Goal: Information Seeking & Learning: Find specific fact

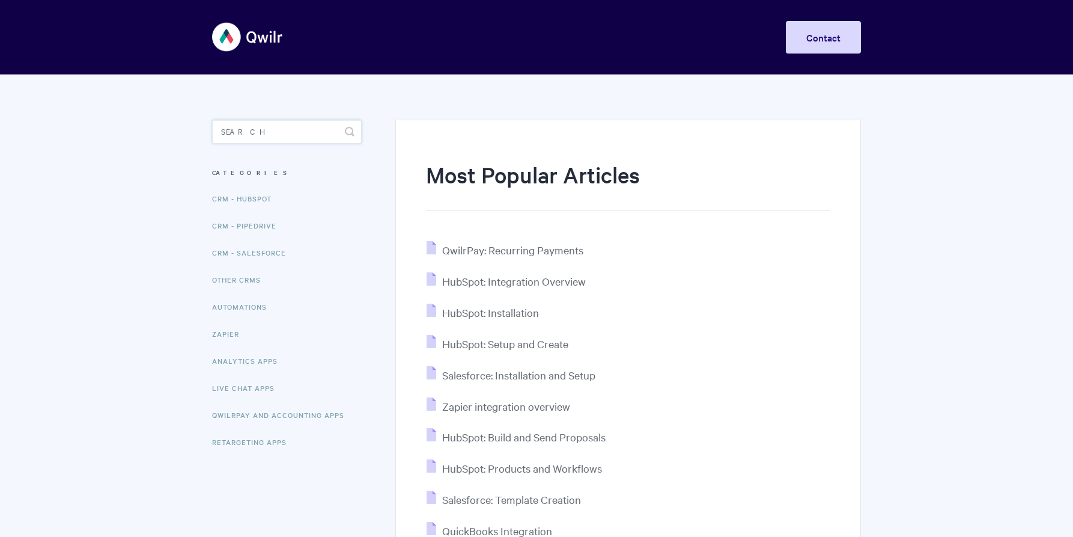
click at [267, 142] on input "Search" at bounding box center [287, 132] width 150 height 24
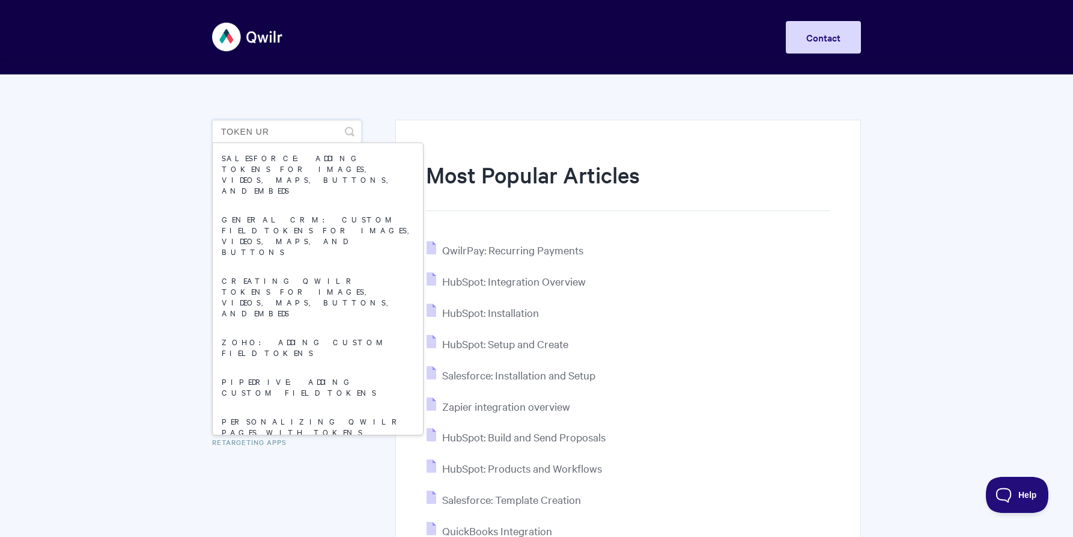
type input "token url"
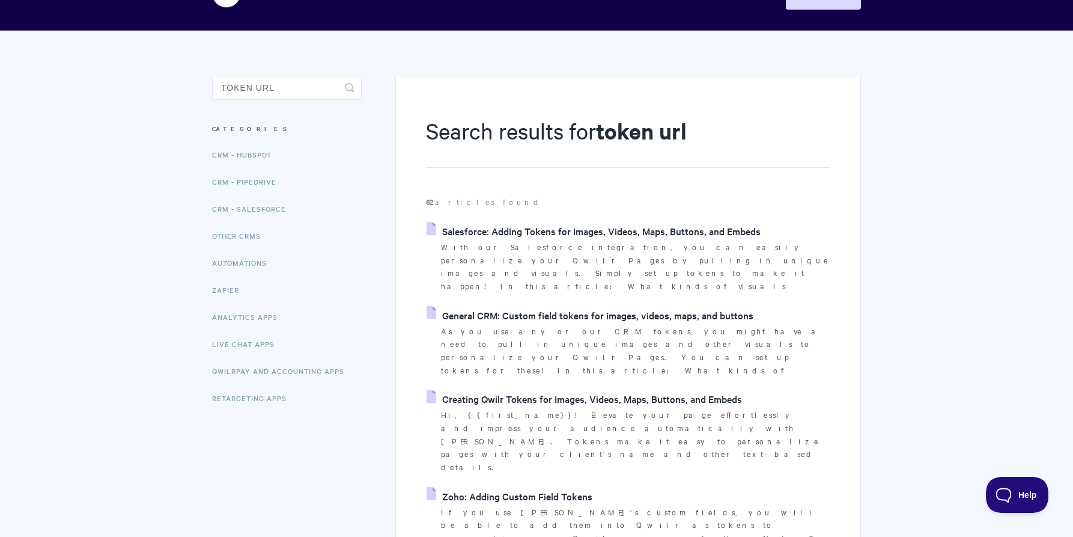
scroll to position [50, 0]
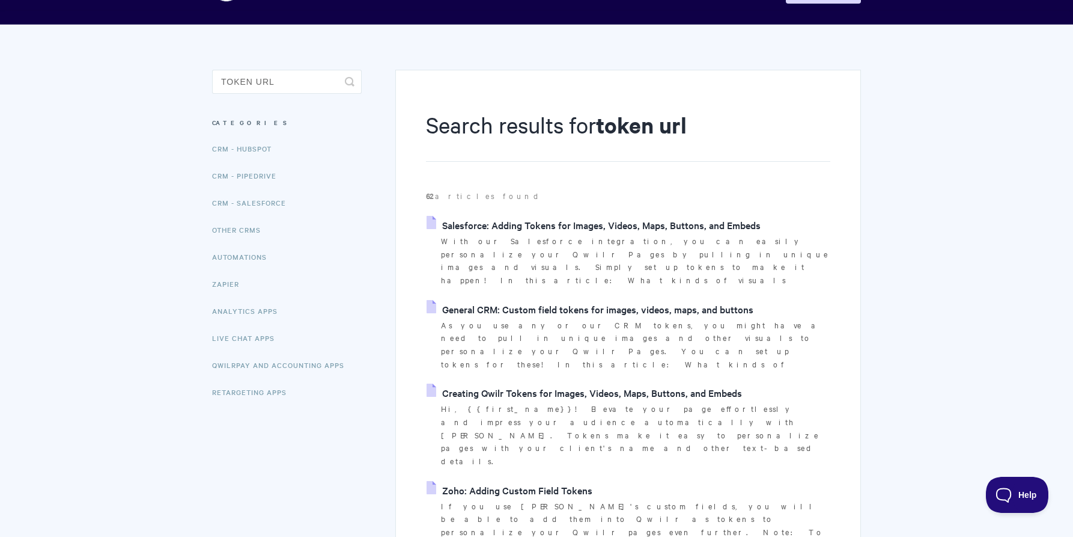
click at [570, 300] on link "General CRM: Custom field tokens for images, videos, maps, and buttons" at bounding box center [590, 309] width 327 height 18
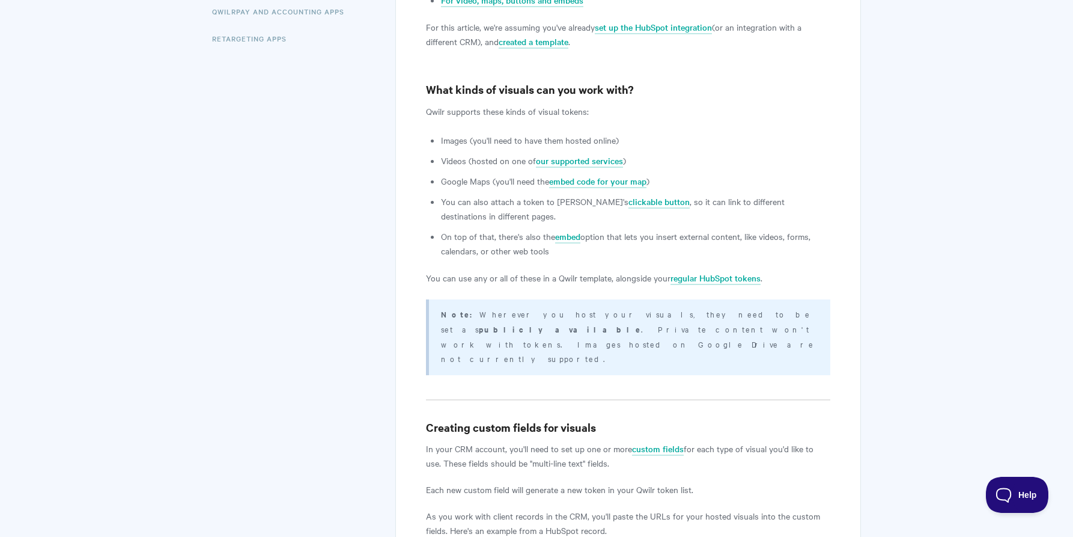
scroll to position [344, 0]
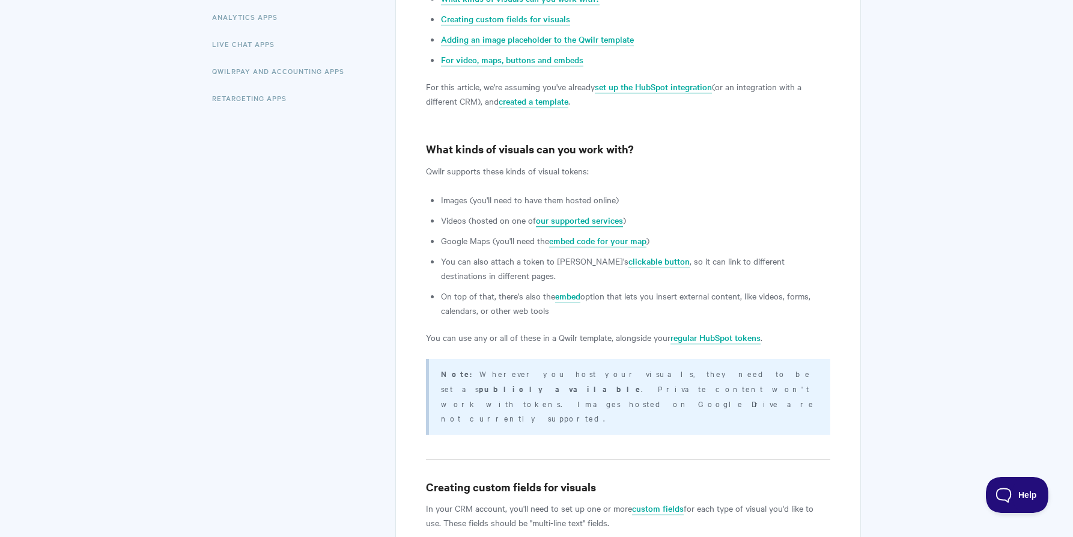
click at [562, 217] on link "our supported services" at bounding box center [579, 220] width 87 height 13
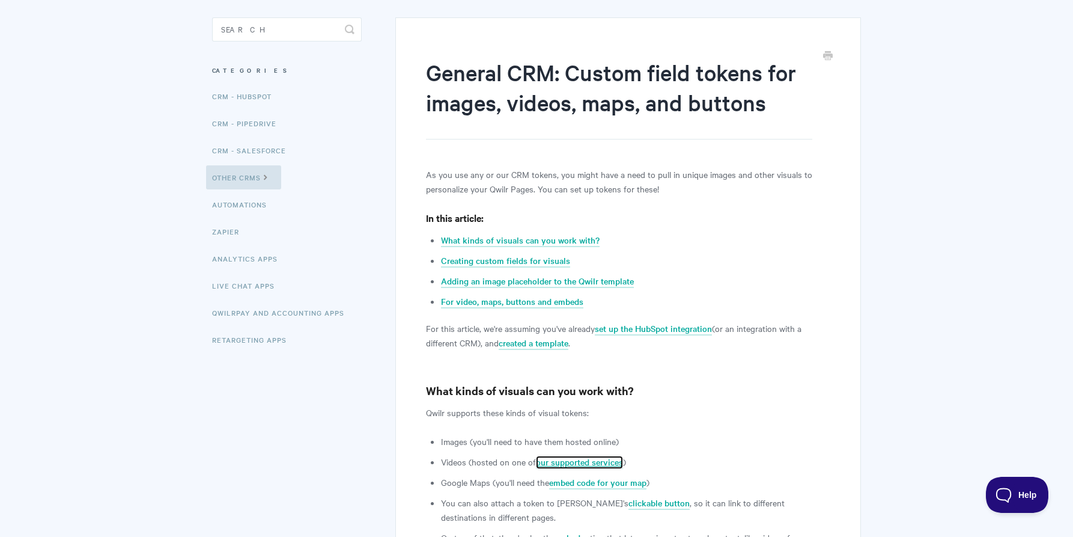
scroll to position [0, 0]
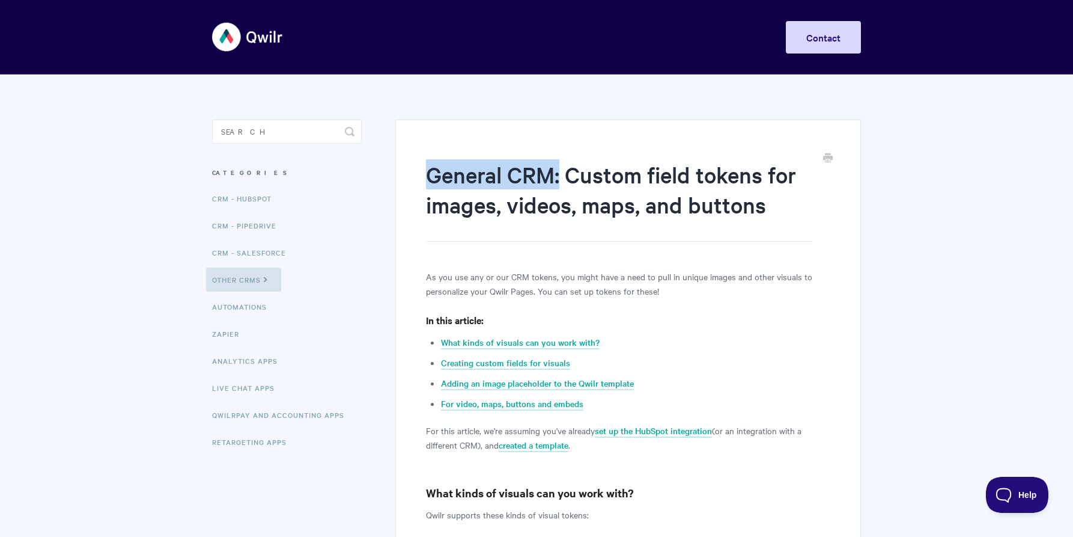
drag, startPoint x: 428, startPoint y: 174, endPoint x: 561, endPoint y: 175, distance: 132.2
click at [561, 175] on h1 "General CRM: Custom field tokens for images, videos, maps, and buttons" at bounding box center [619, 200] width 386 height 82
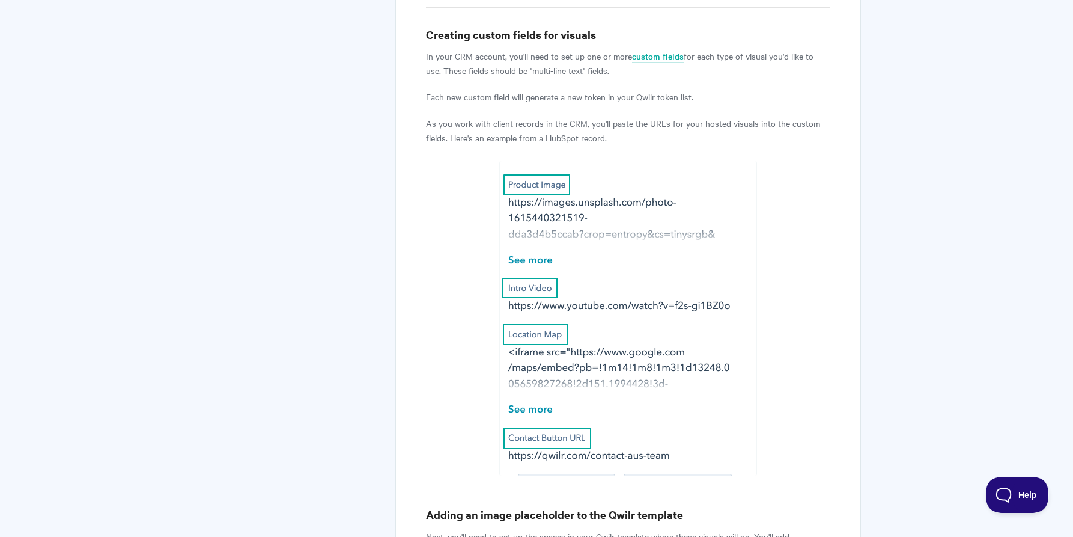
scroll to position [840, 0]
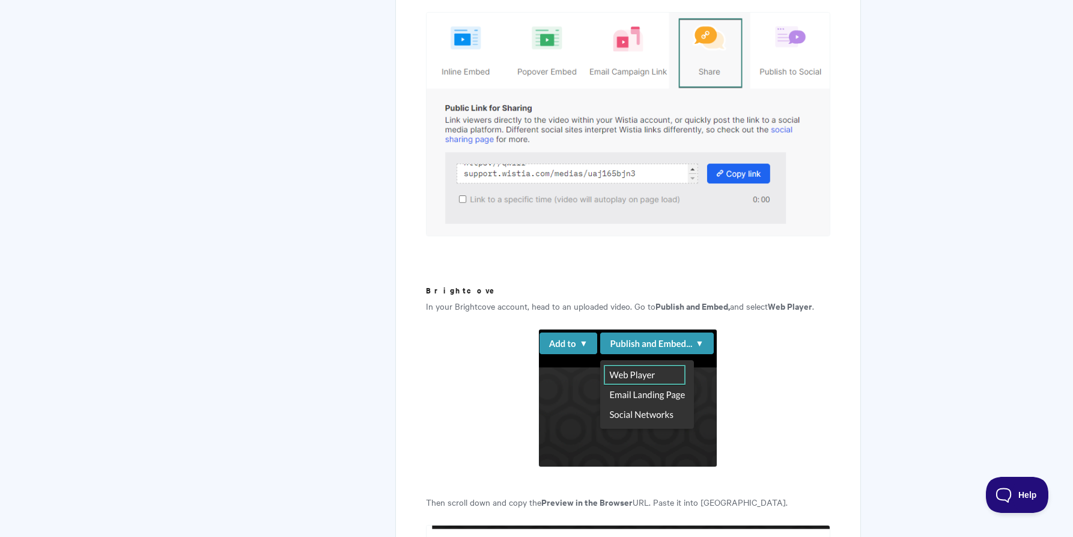
scroll to position [3105, 0]
